Goal: Information Seeking & Learning: Learn about a topic

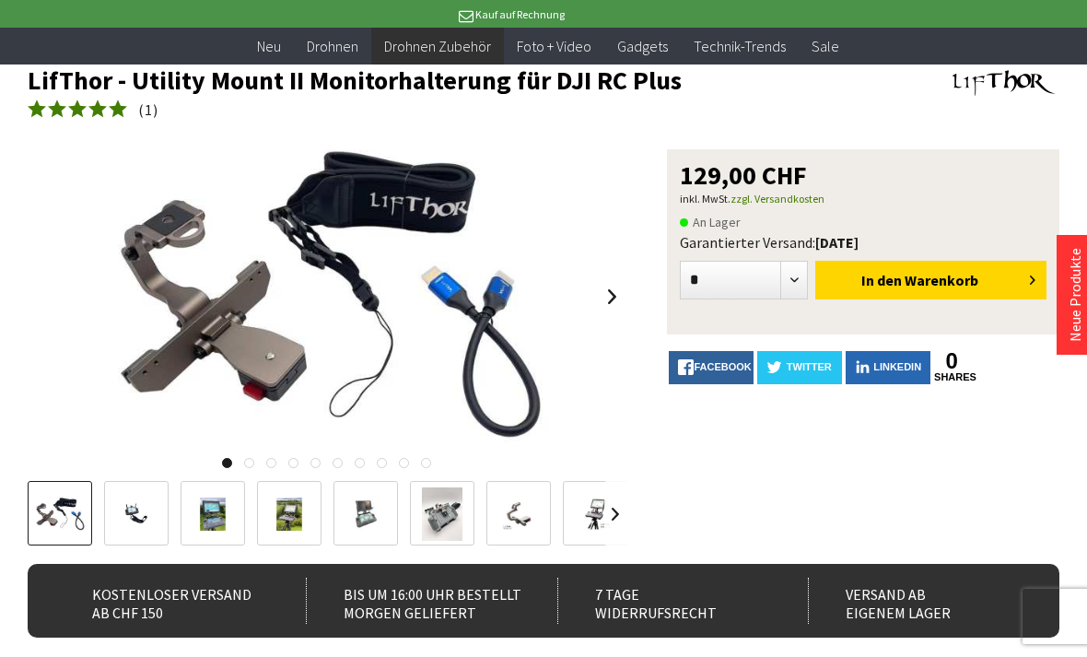
scroll to position [112, 0]
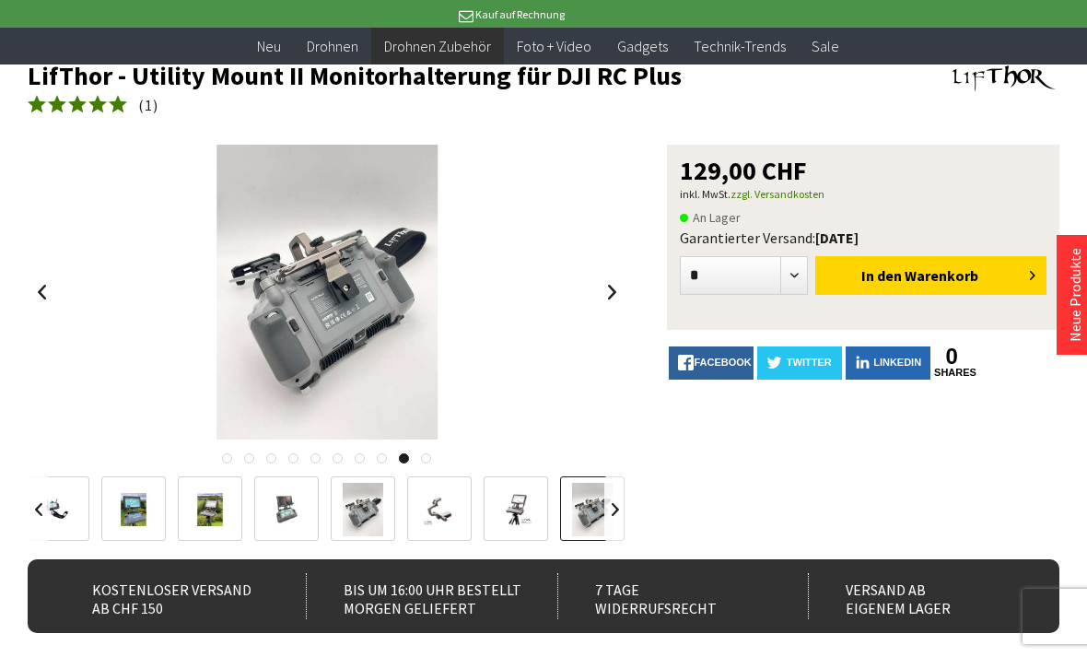
click at [624, 282] on link at bounding box center [613, 292] width 28 height 65
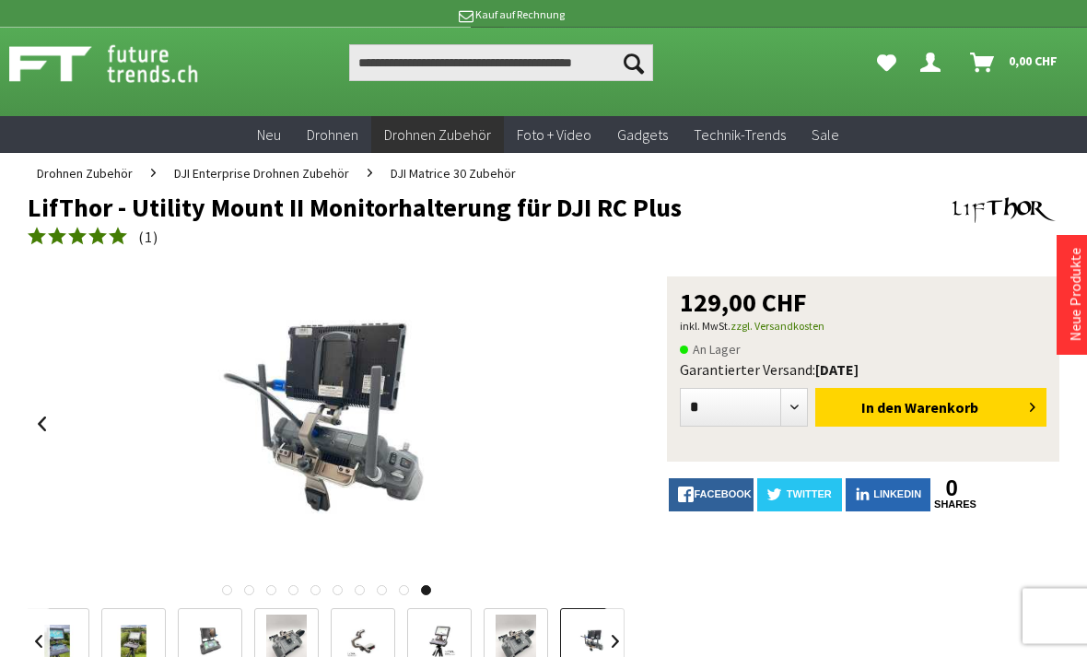
scroll to position [0, 0]
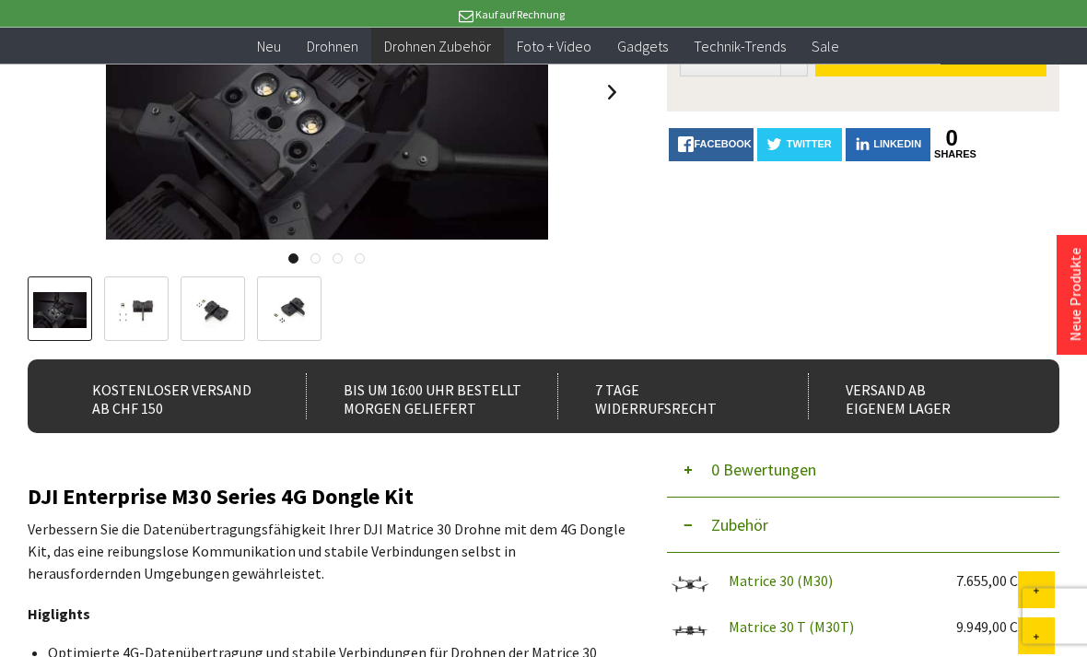
scroll to position [266, 0]
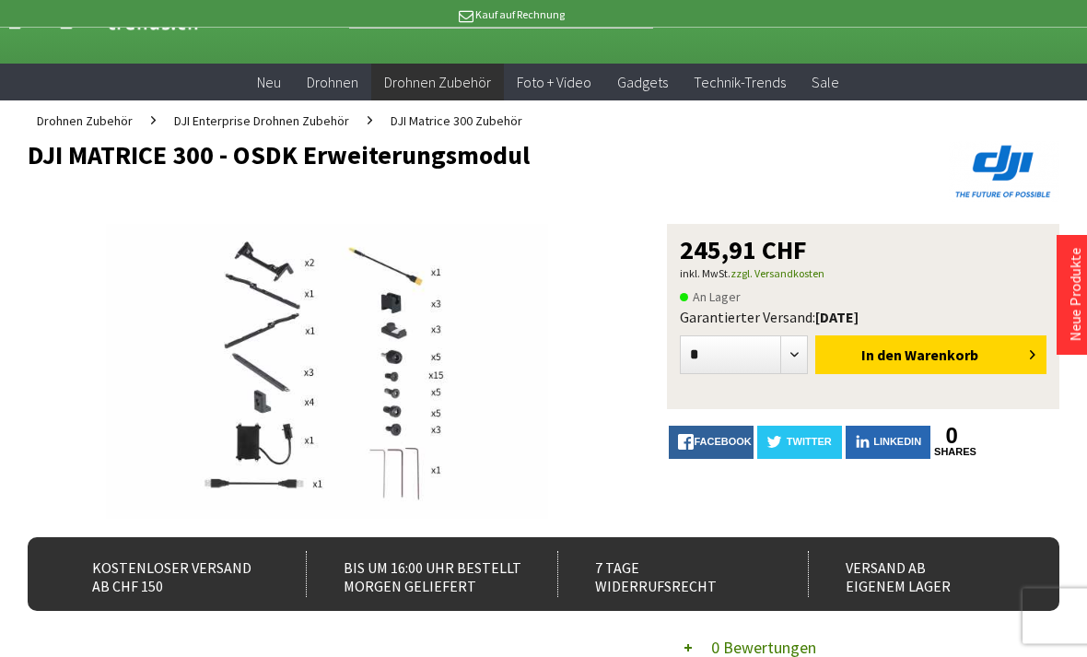
scroll to position [71, 0]
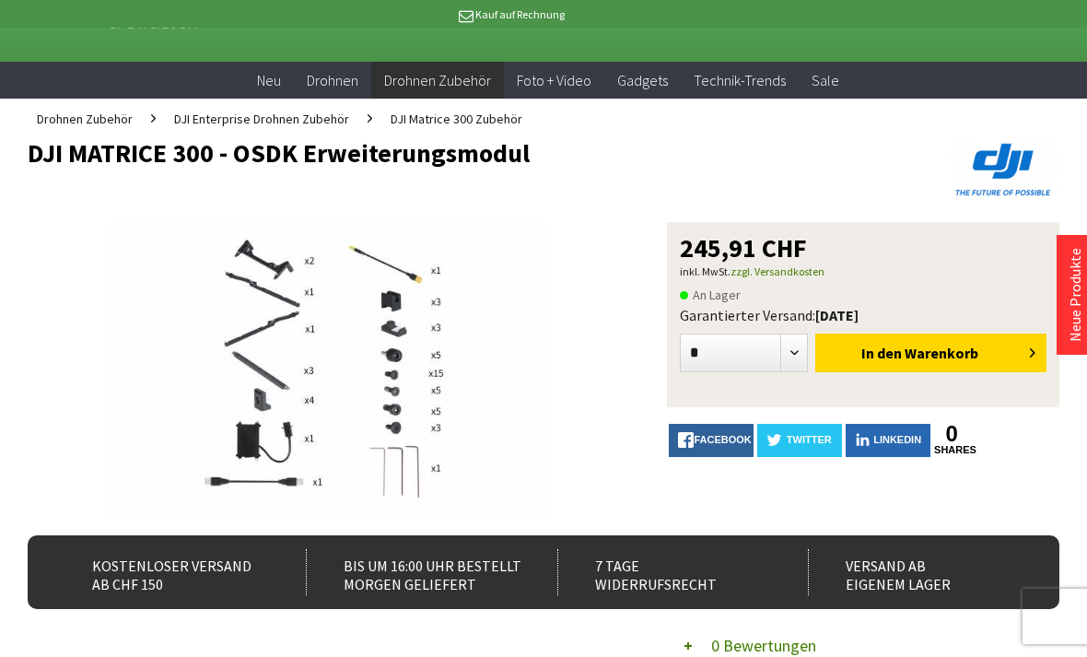
click at [255, 299] on img at bounding box center [327, 369] width 442 height 295
click at [1073, 21] on div at bounding box center [543, 328] width 1087 height 657
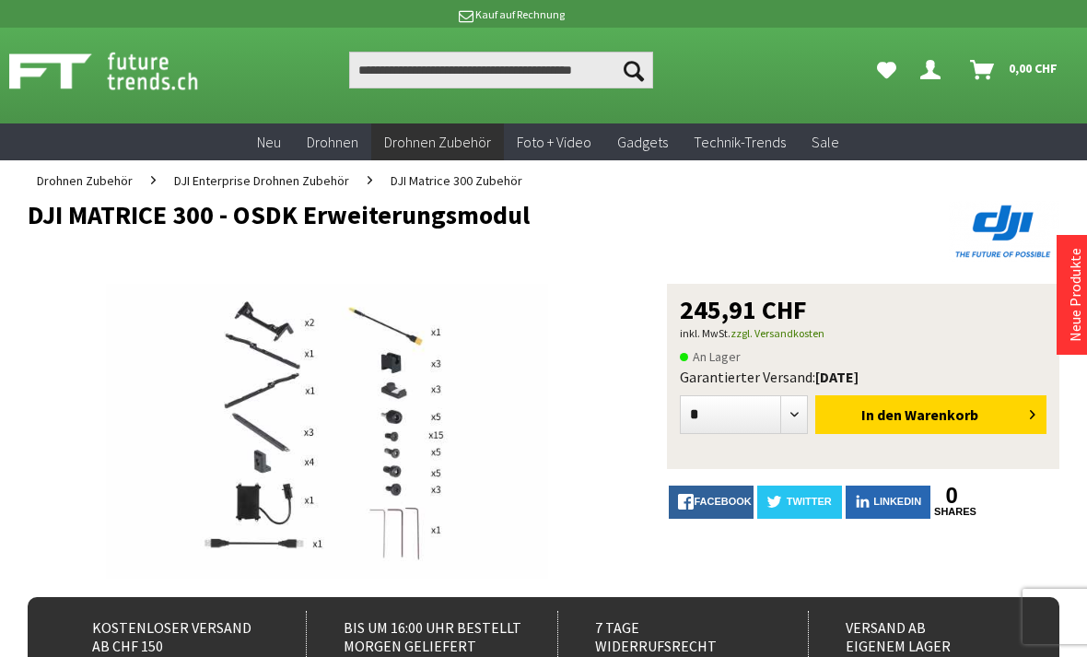
scroll to position [0, 0]
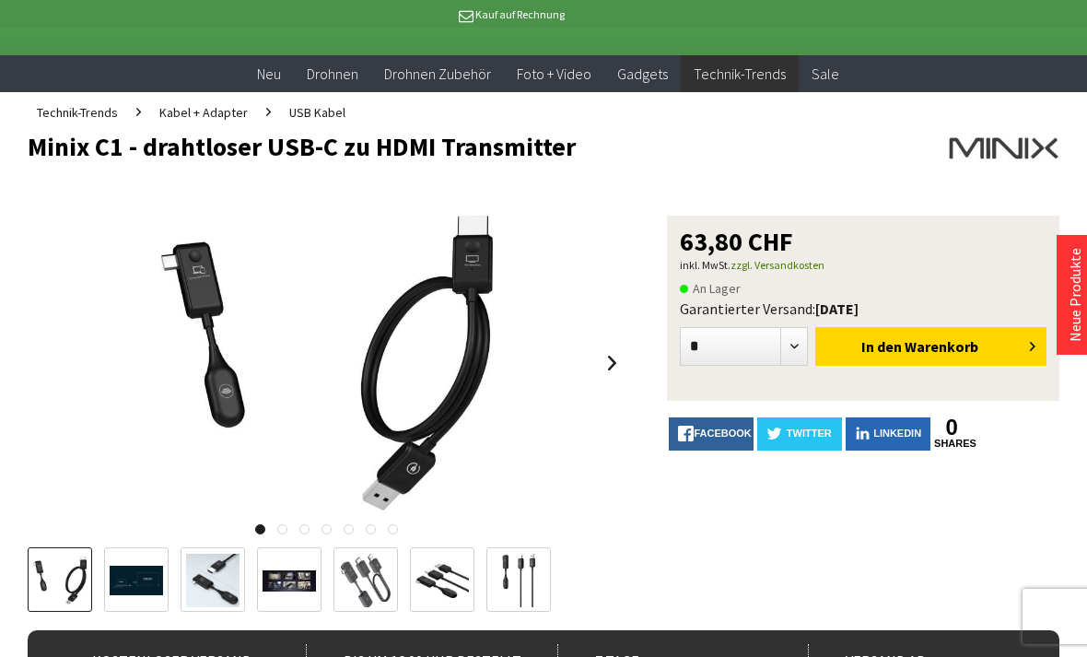
scroll to position [80, 0]
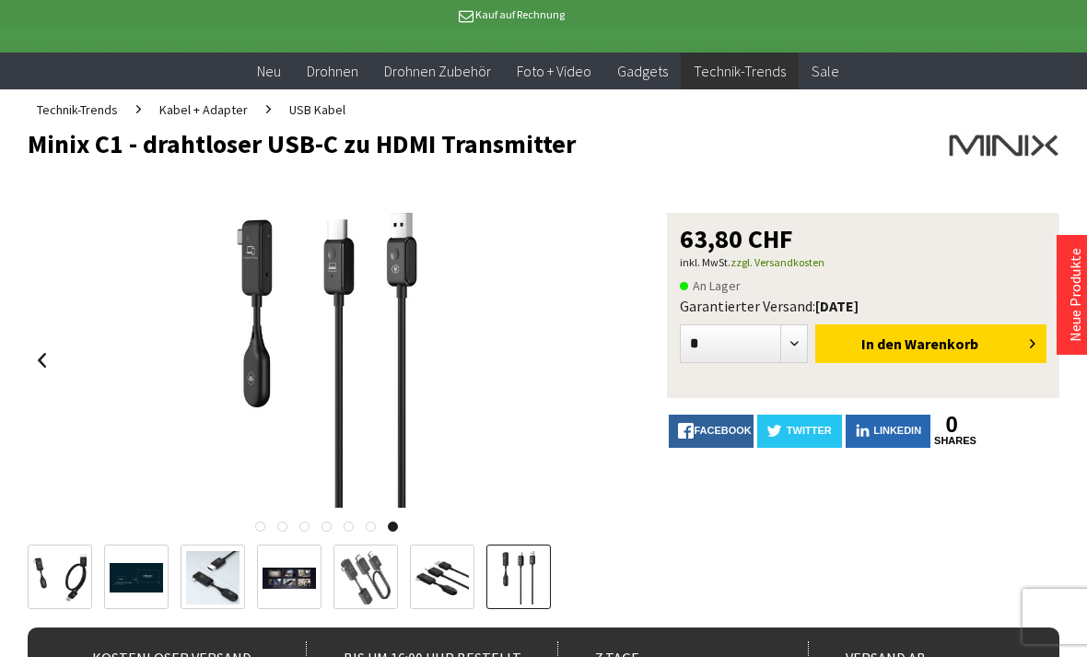
click at [624, 339] on div at bounding box center [327, 360] width 599 height 295
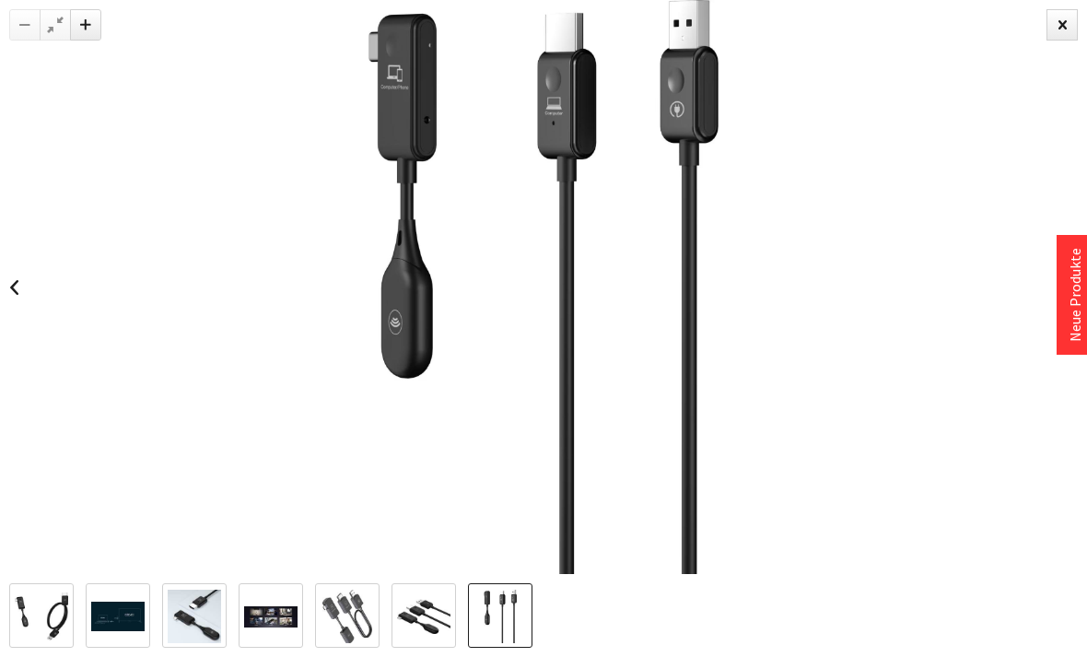
scroll to position [139, 0]
